Goal: Use online tool/utility: Utilize a website feature to perform a specific function

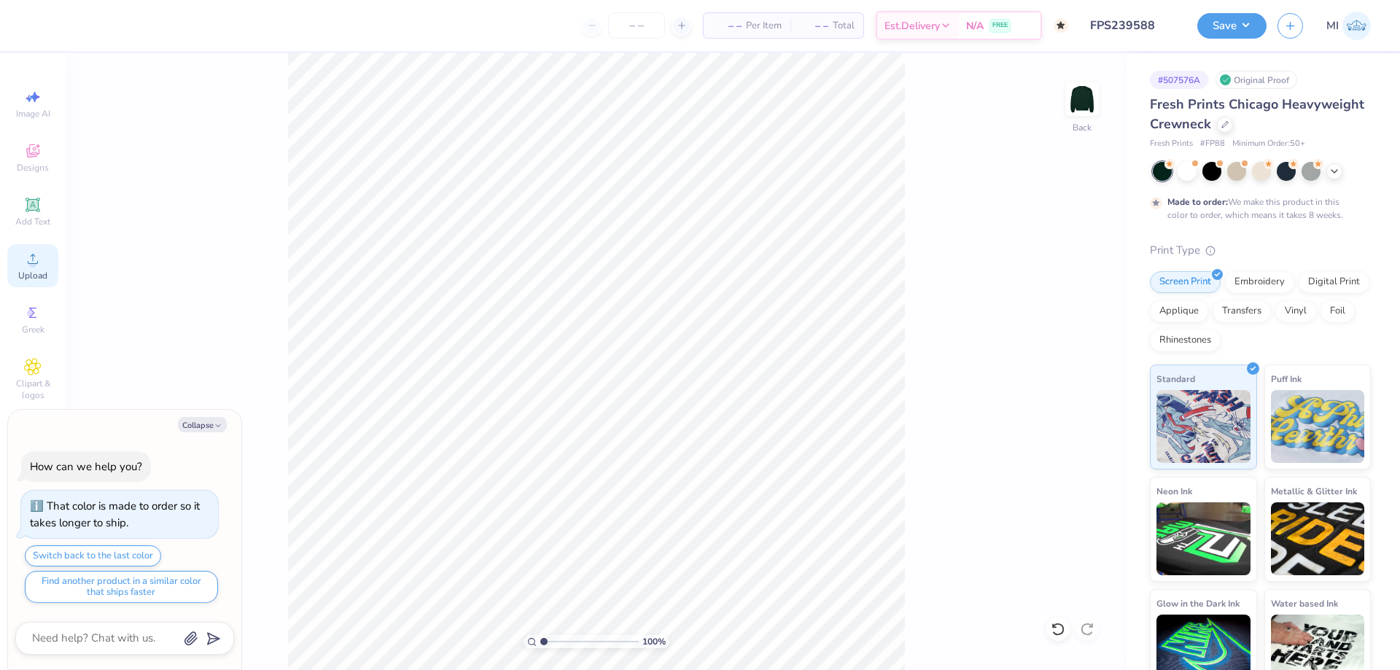
click at [33, 269] on div "Upload" at bounding box center [32, 265] width 51 height 43
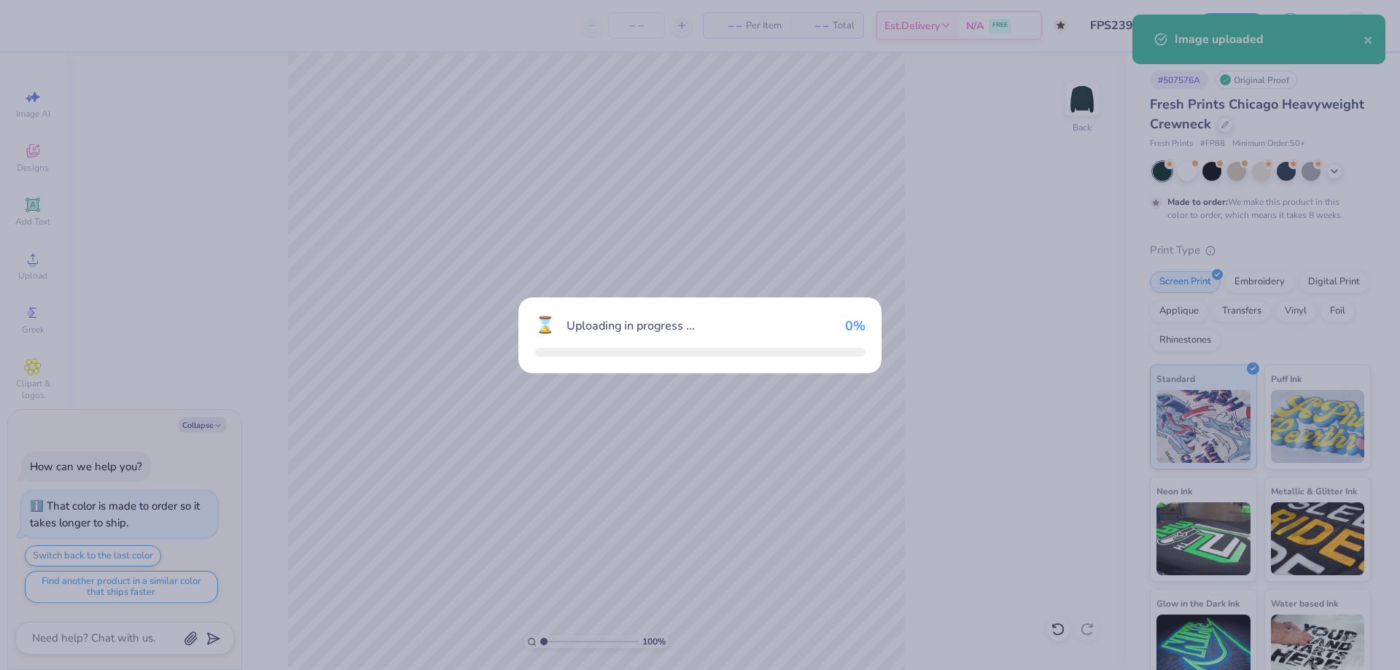
type textarea "x"
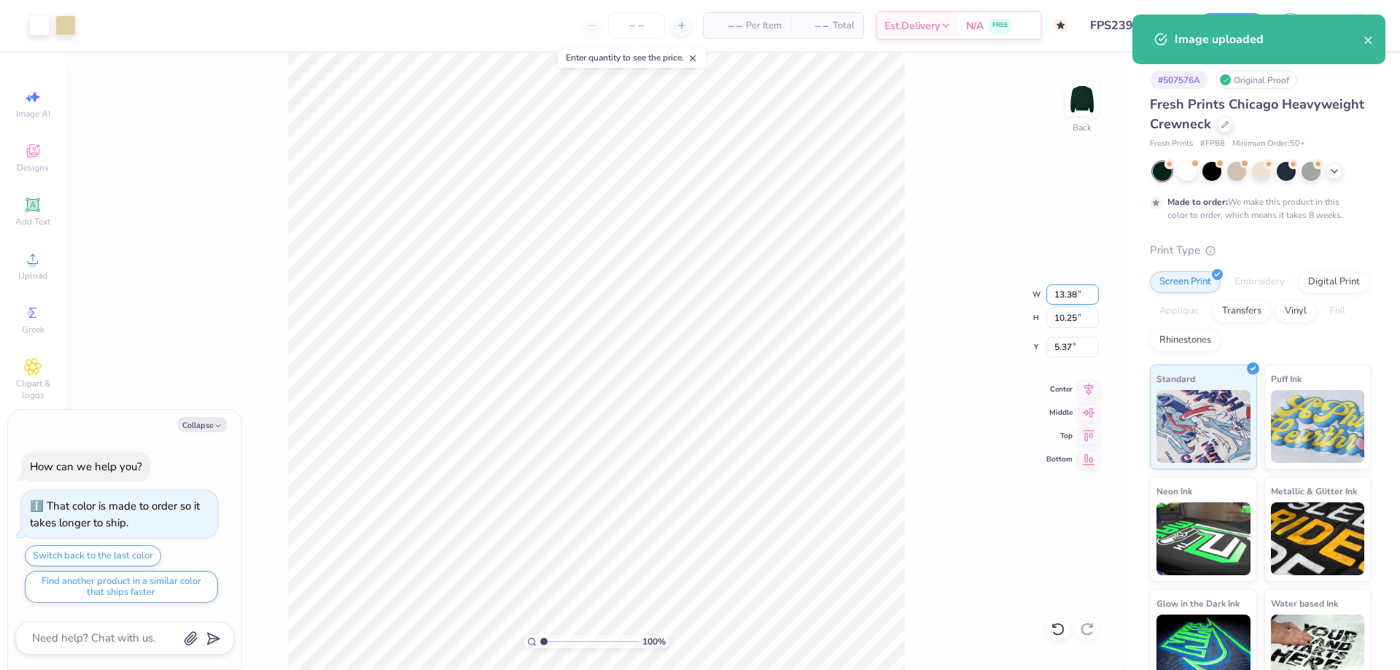
click at [1084, 285] on input "13.38" at bounding box center [1073, 294] width 53 height 20
click at [1071, 297] on input "13.38" at bounding box center [1073, 294] width 53 height 20
click at [1071, 297] on input "1" at bounding box center [1073, 294] width 53 height 20
type input "12.5"
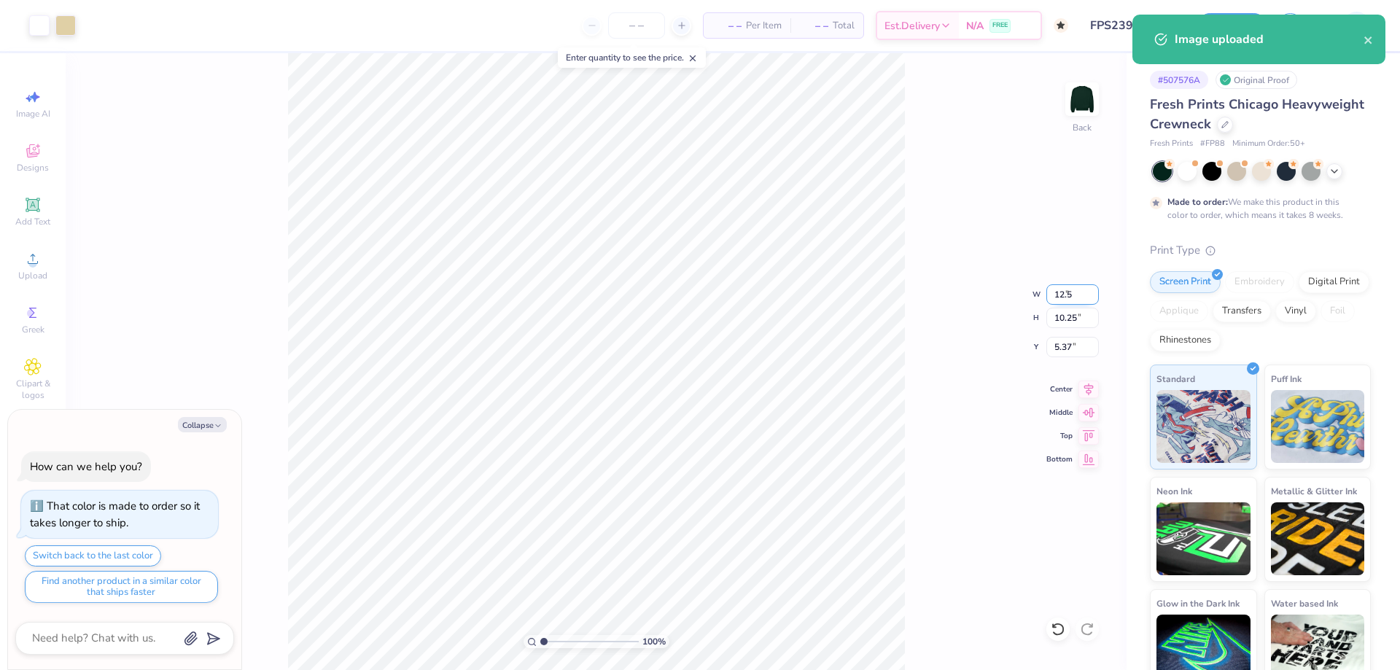
type textarea "x"
type input "12.50"
type input "9.58"
click at [1078, 352] on input "5.71" at bounding box center [1073, 347] width 53 height 20
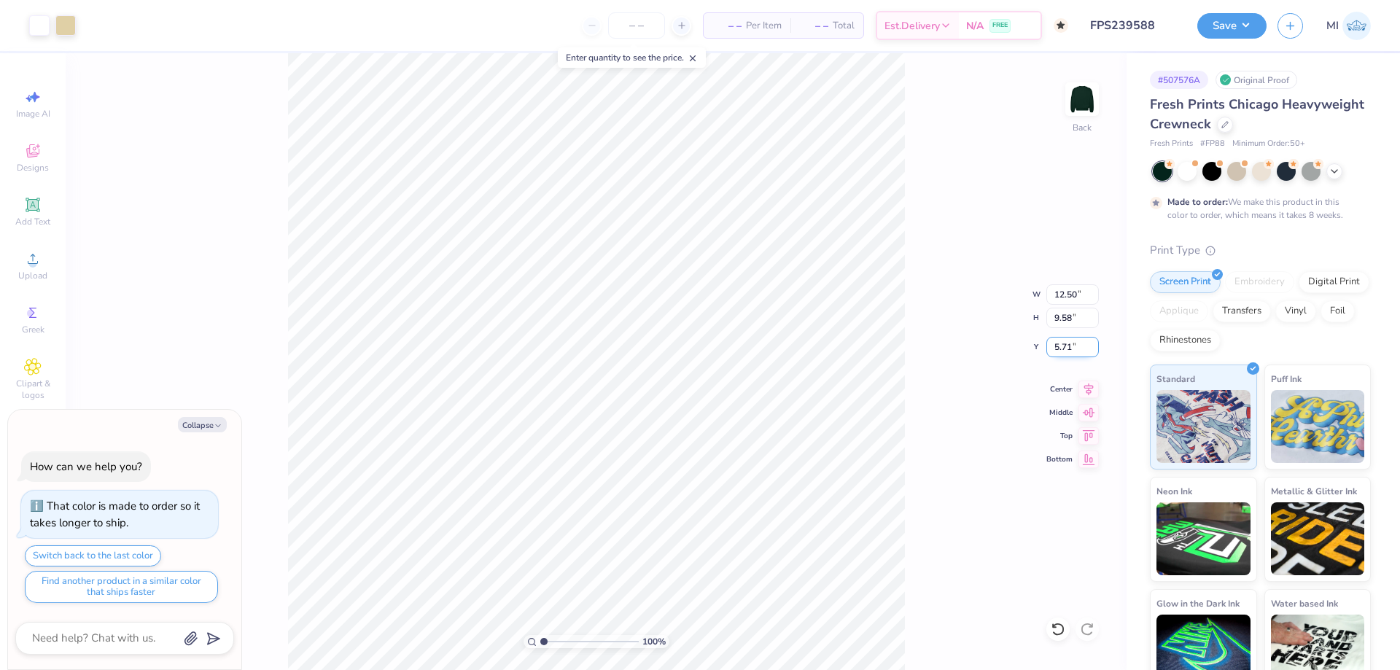
click at [1077, 352] on input "5.71" at bounding box center [1073, 347] width 53 height 20
type input "3"
type textarea "x"
type input "3.00"
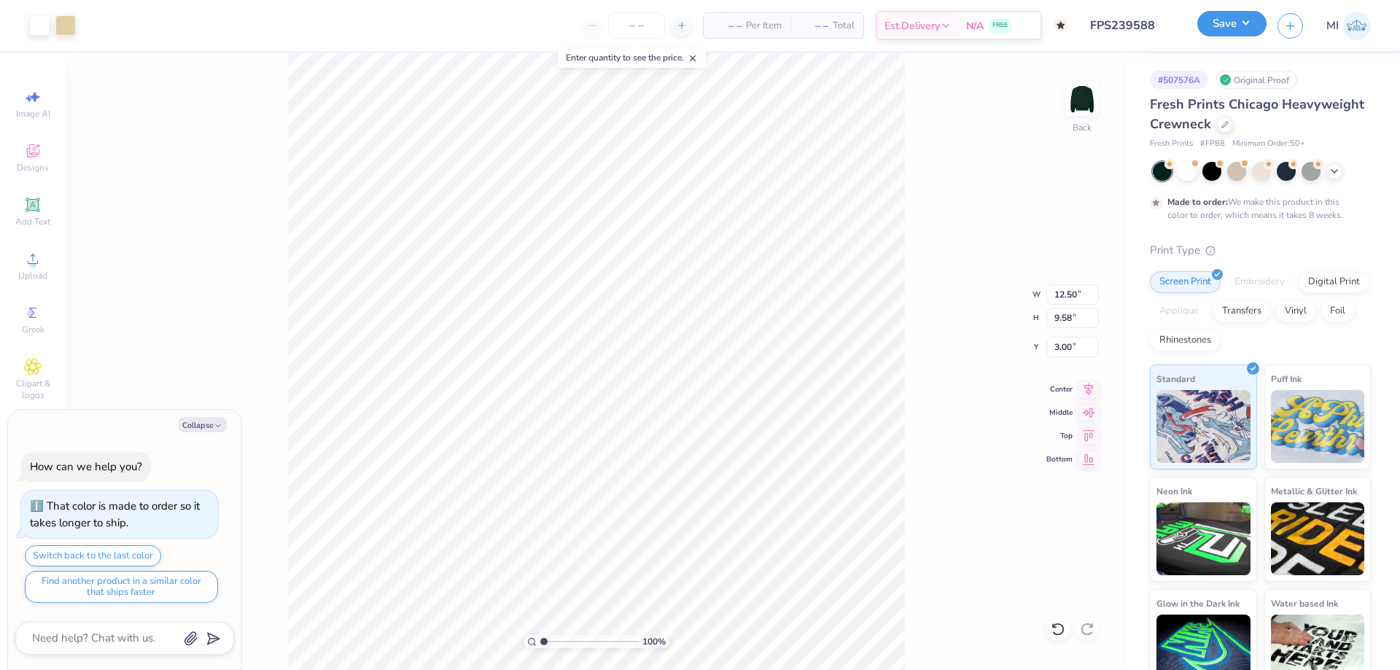
click at [1217, 20] on button "Save" at bounding box center [1232, 24] width 69 height 26
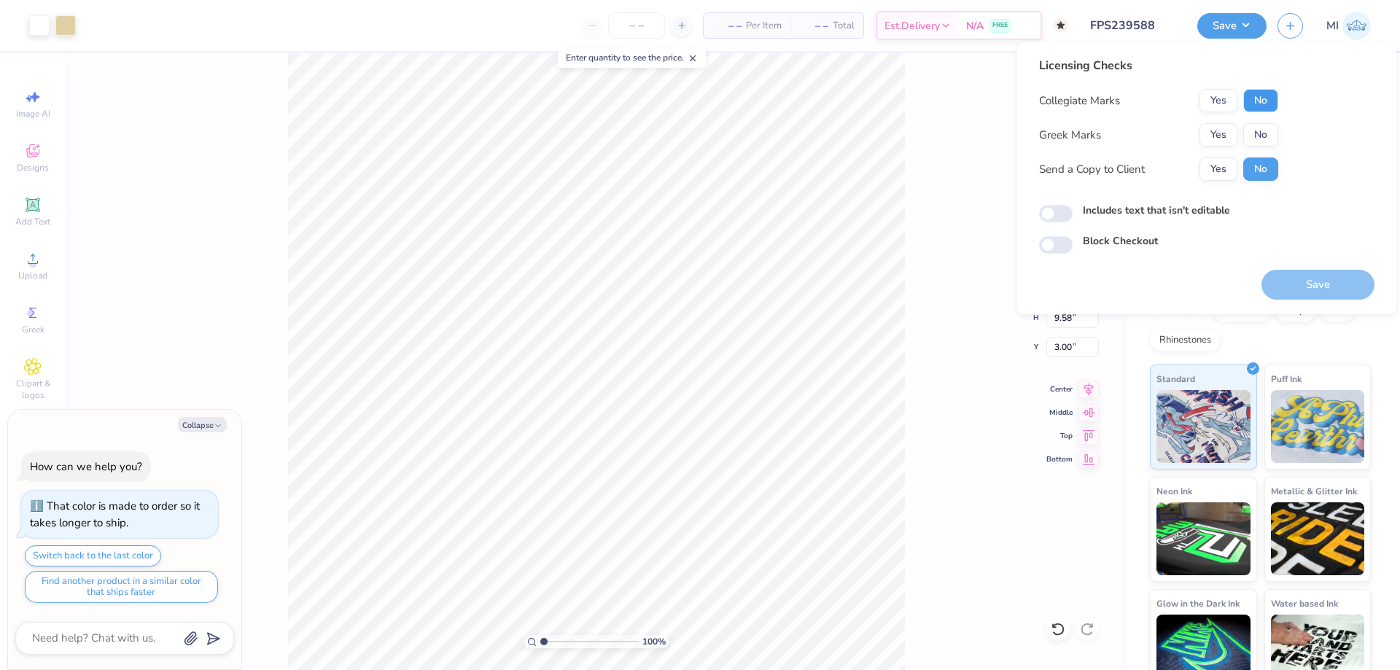
click at [1271, 99] on button "No" at bounding box center [1261, 100] width 35 height 23
click at [1263, 133] on button "No" at bounding box center [1261, 134] width 35 height 23
click at [1312, 278] on button "Save" at bounding box center [1318, 285] width 113 height 30
type textarea "x"
type input "1.93"
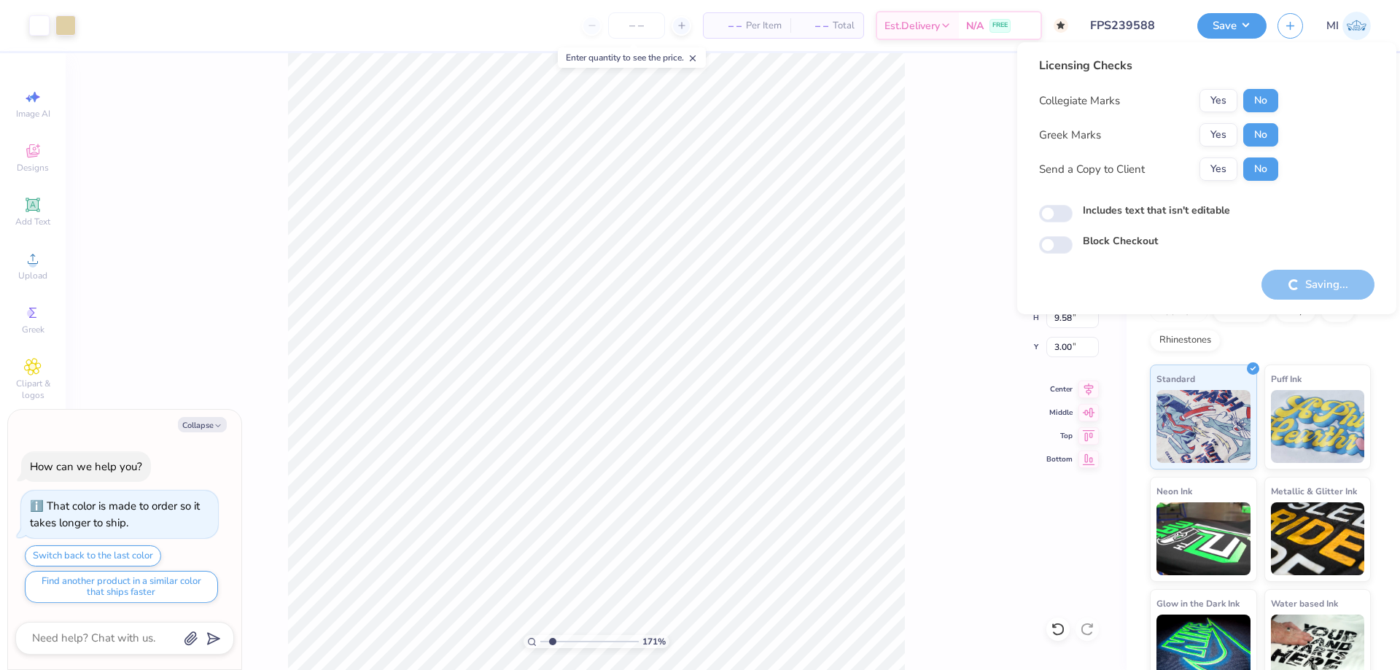
type textarea "x"
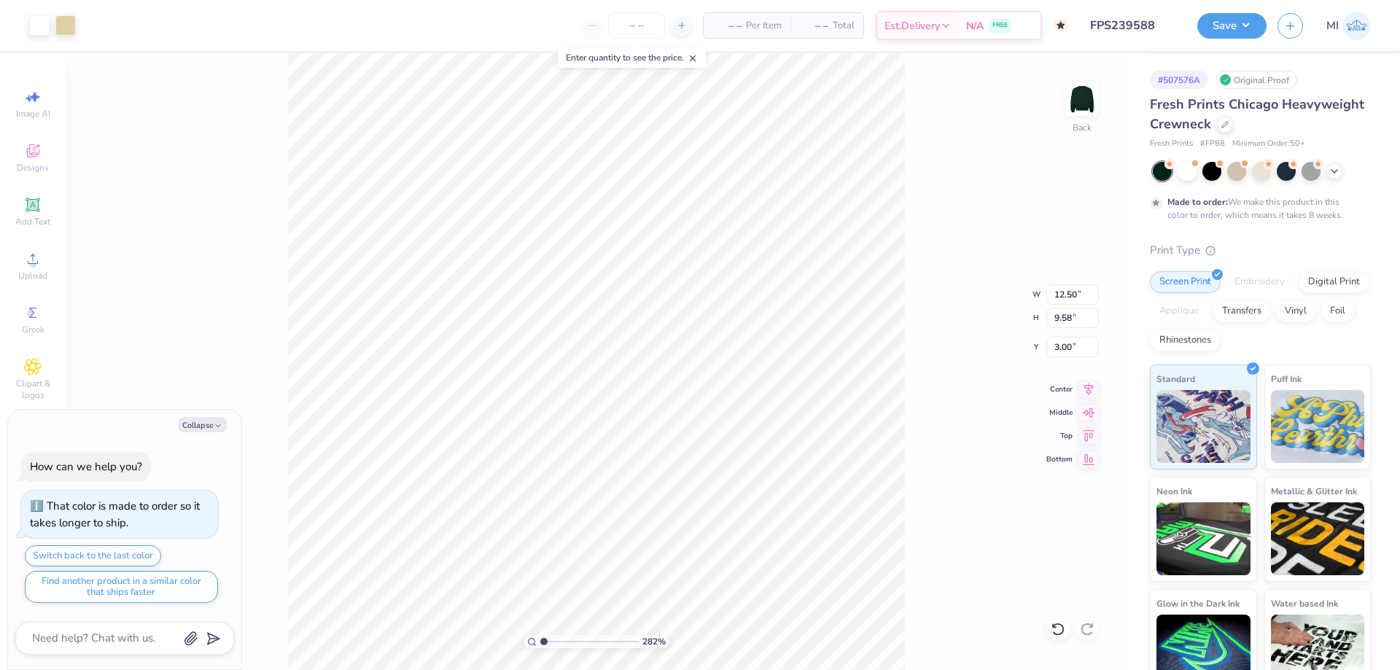
type input "1"
drag, startPoint x: 553, startPoint y: 643, endPoint x: 496, endPoint y: 627, distance: 58.9
click at [540, 635] on input "range" at bounding box center [589, 641] width 98 height 13
click at [1221, 31] on button "Save" at bounding box center [1232, 24] width 69 height 26
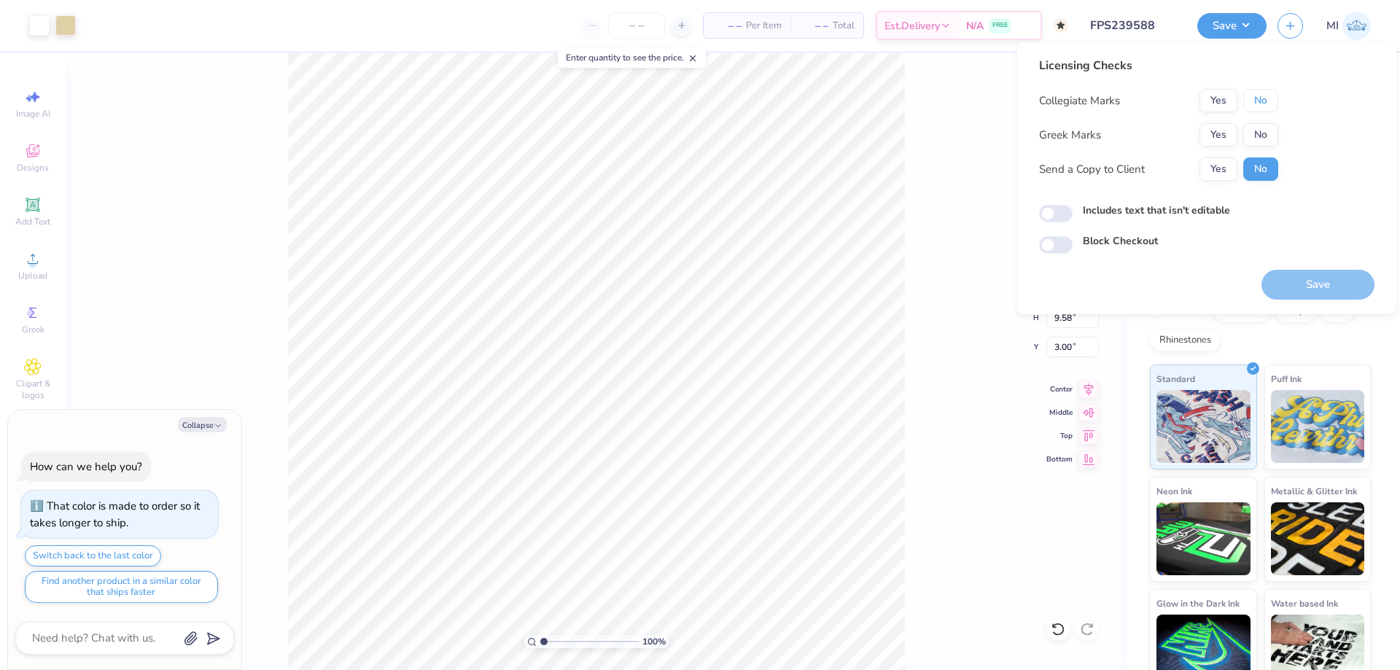
drag, startPoint x: 1270, startPoint y: 105, endPoint x: 1266, endPoint y: 120, distance: 15.9
click at [1270, 106] on button "No" at bounding box center [1261, 100] width 35 height 23
click at [1263, 139] on button "No" at bounding box center [1261, 134] width 35 height 23
click at [1305, 281] on button "Save" at bounding box center [1318, 285] width 113 height 30
type textarea "x"
